Goal: Task Accomplishment & Management: Complete application form

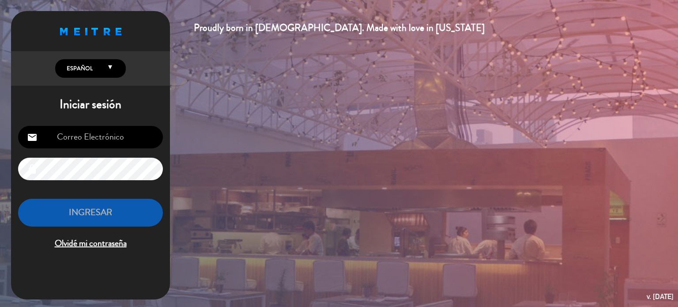
click at [81, 130] on input "email" at bounding box center [90, 137] width 145 height 23
type input "[EMAIL_ADDRESS][DOMAIN_NAME]"
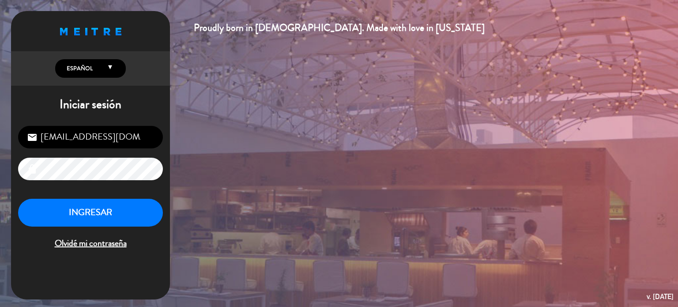
click at [313, 226] on div "Proudly born in [DEMOGRAPHIC_DATA]. Made with love in [US_STATE] English Españo…" at bounding box center [339, 153] width 678 height 307
click at [101, 226] on div "INGRESAR Olvidé mi contraseña" at bounding box center [90, 225] width 145 height 52
click at [108, 217] on button "INGRESAR" at bounding box center [90, 213] width 145 height 28
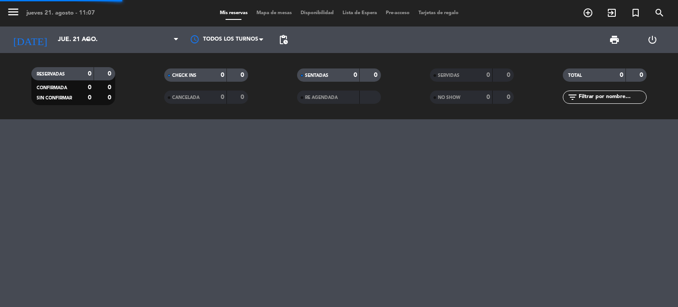
click at [68, 217] on div "menu jueves 21. agosto - 11:07 Mis reservas Mapa de mesas Disponibilidad Lista …" at bounding box center [339, 153] width 678 height 307
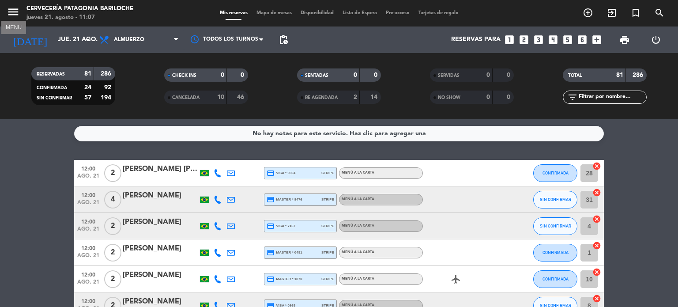
click at [10, 8] on icon "menu" at bounding box center [13, 11] width 13 height 13
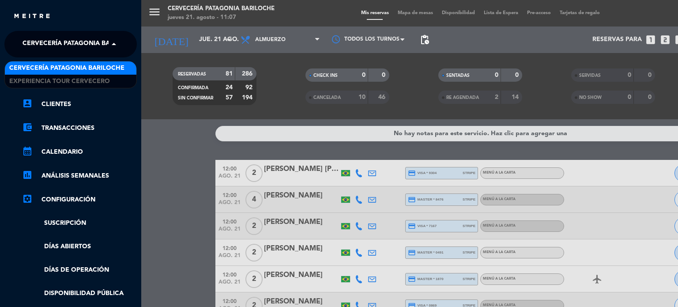
click at [110, 38] on span at bounding box center [116, 44] width 15 height 19
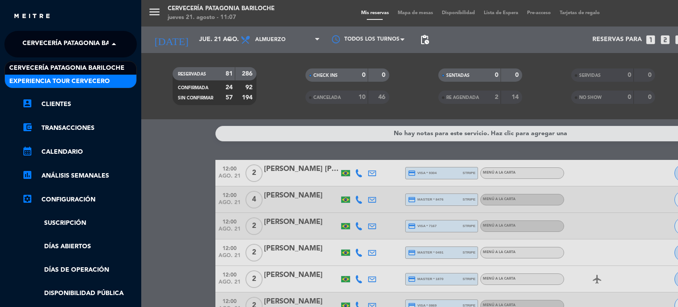
click at [74, 86] on span "Experiencia Tour Cervecero" at bounding box center [59, 81] width 101 height 10
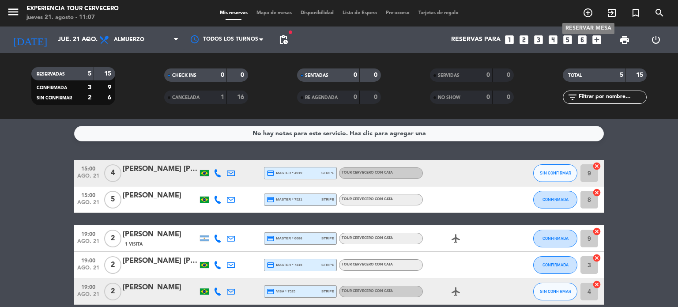
click at [592, 8] on icon "add_circle_outline" at bounding box center [588, 13] width 11 height 11
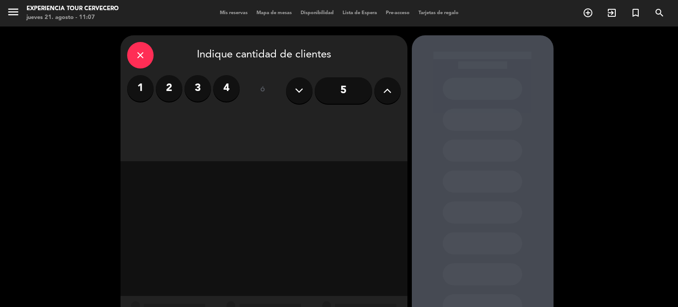
click at [178, 87] on label "2" at bounding box center [169, 88] width 27 height 27
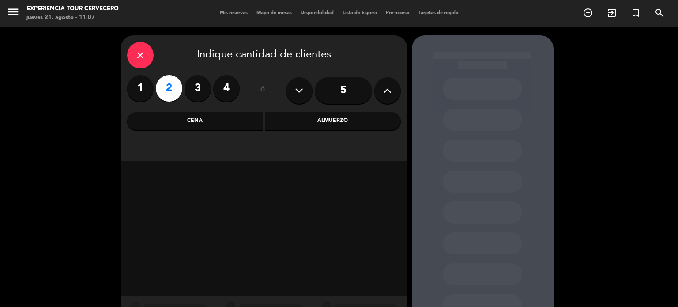
click at [312, 130] on div "close Indique cantidad de clientes 1 2 3 4 ó 5 Cena Almuerzo" at bounding box center [264, 98] width 287 height 126
click at [320, 123] on div "Almuerzo" at bounding box center [333, 121] width 136 height 18
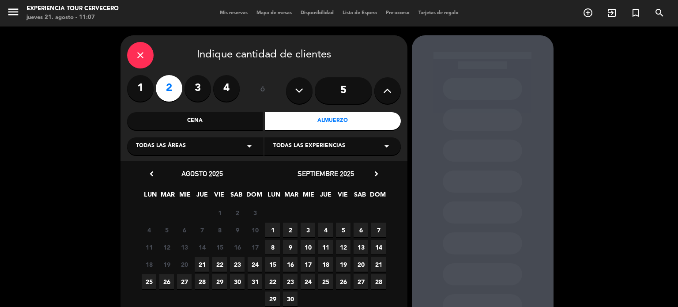
click at [205, 262] on span "21" at bounding box center [202, 264] width 15 height 15
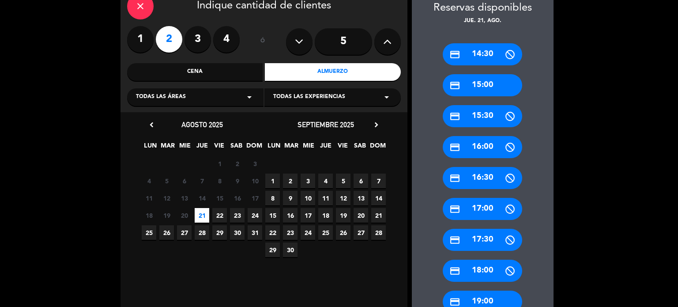
scroll to position [49, 0]
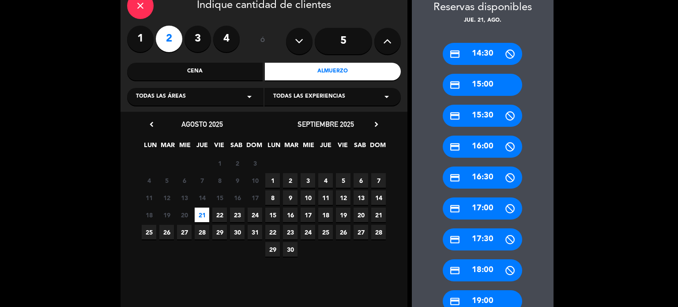
click at [496, 203] on div "credit_card 17:00" at bounding box center [483, 208] width 80 height 22
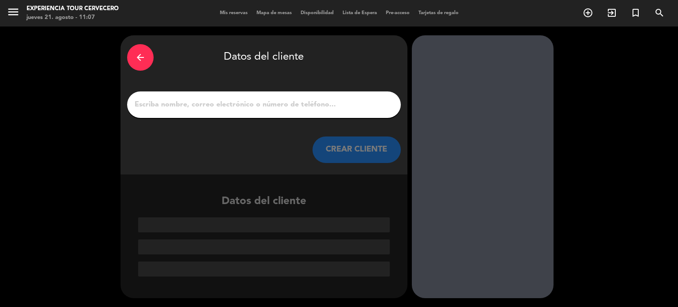
click at [220, 104] on input "1" at bounding box center [264, 104] width 261 height 12
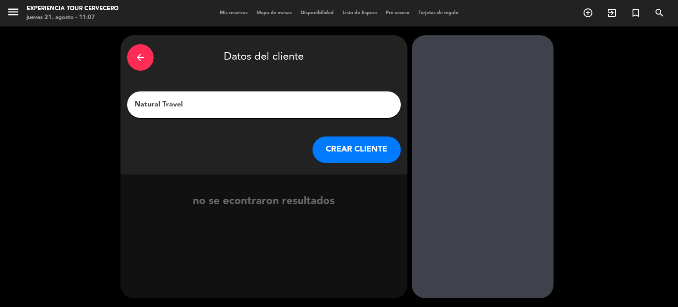
type input "Natural Travel"
click at [348, 156] on button "CREAR CLIENTE" at bounding box center [357, 149] width 88 height 27
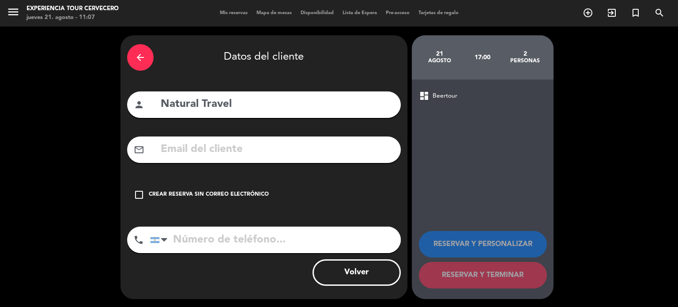
click at [205, 195] on div "Crear reserva sin correo electrónico" at bounding box center [209, 194] width 120 height 9
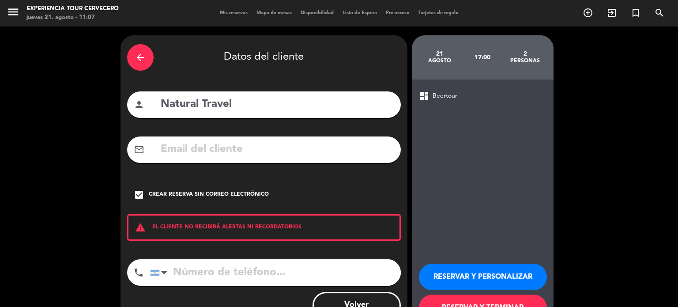
click at [469, 279] on button "RESERVAR Y PERSONALIZAR" at bounding box center [483, 277] width 128 height 27
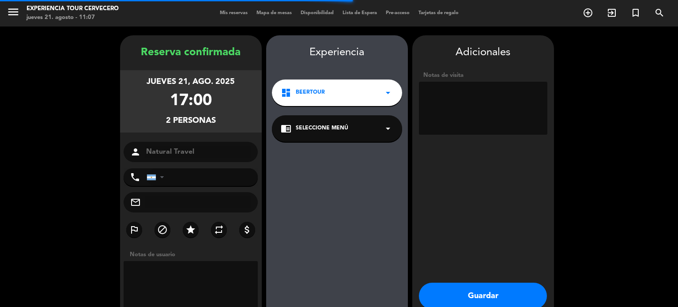
scroll to position [35, 0]
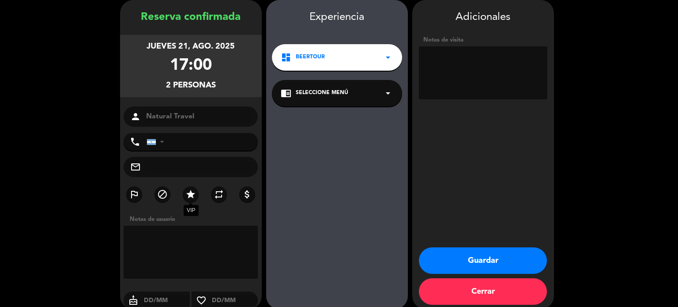
click at [187, 188] on label "star" at bounding box center [191, 194] width 16 height 16
click at [507, 61] on textarea at bounding box center [483, 72] width 129 height 53
type textarea "Mismo servicio que BeerExperience."
click at [492, 265] on button "Guardar" at bounding box center [483, 260] width 128 height 27
